Goal: Check status: Check status

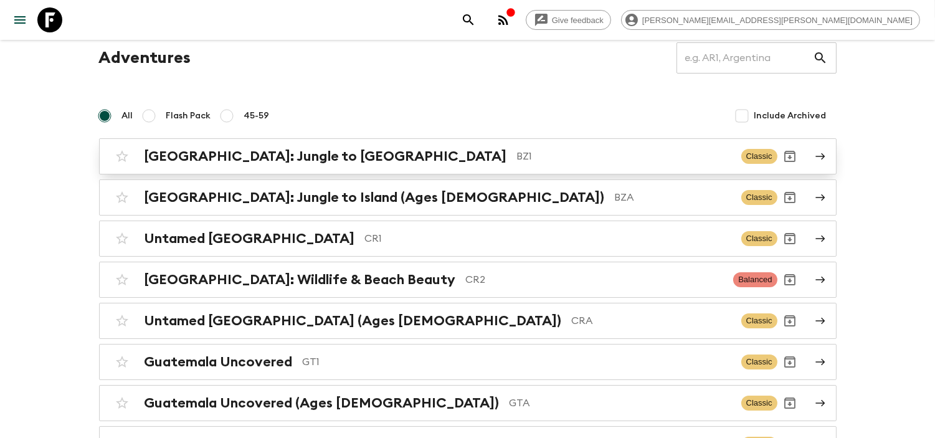
scroll to position [69, 0]
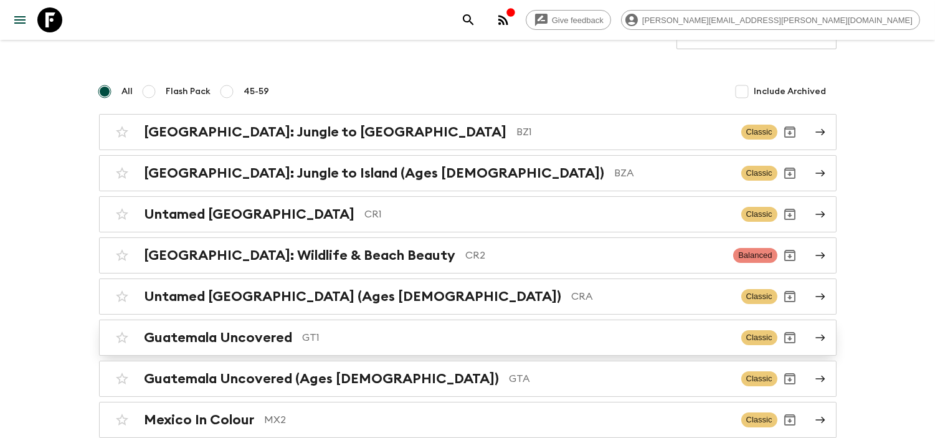
click at [349, 338] on p "GT1" at bounding box center [517, 337] width 429 height 15
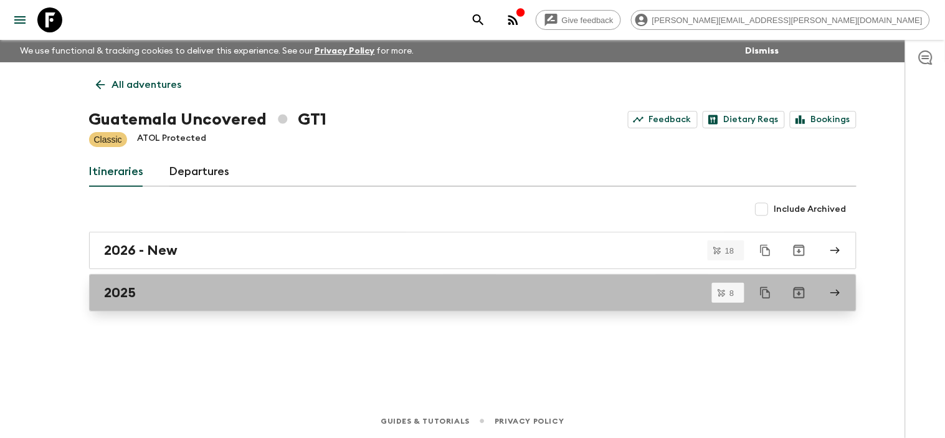
click at [127, 280] on link "2025" at bounding box center [472, 292] width 767 height 37
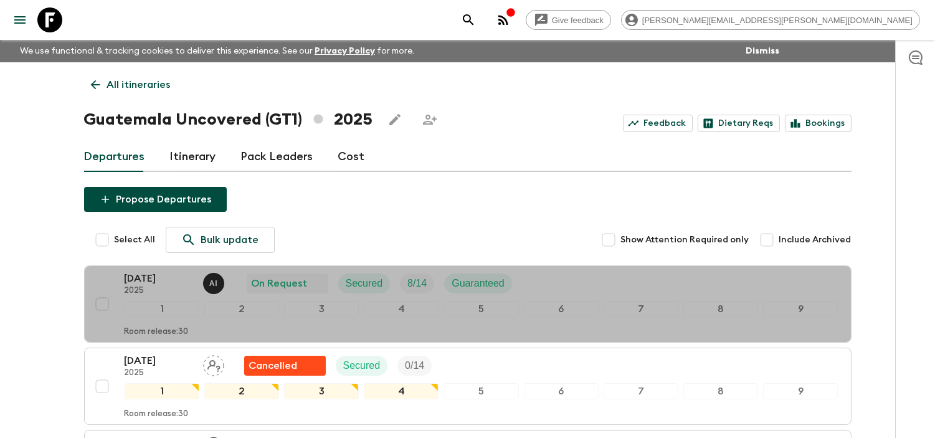
click at [165, 273] on p "[DATE]" at bounding box center [159, 278] width 69 height 15
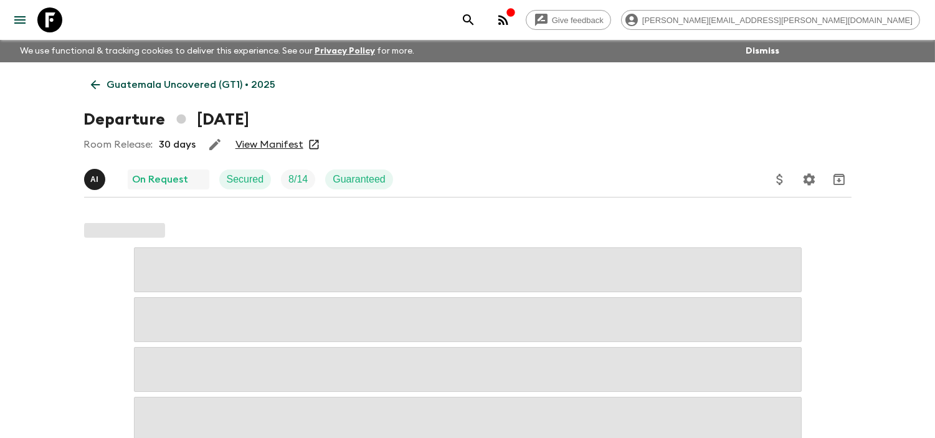
click at [258, 142] on link "View Manifest" at bounding box center [269, 144] width 68 height 12
